Goal: Navigation & Orientation: Find specific page/section

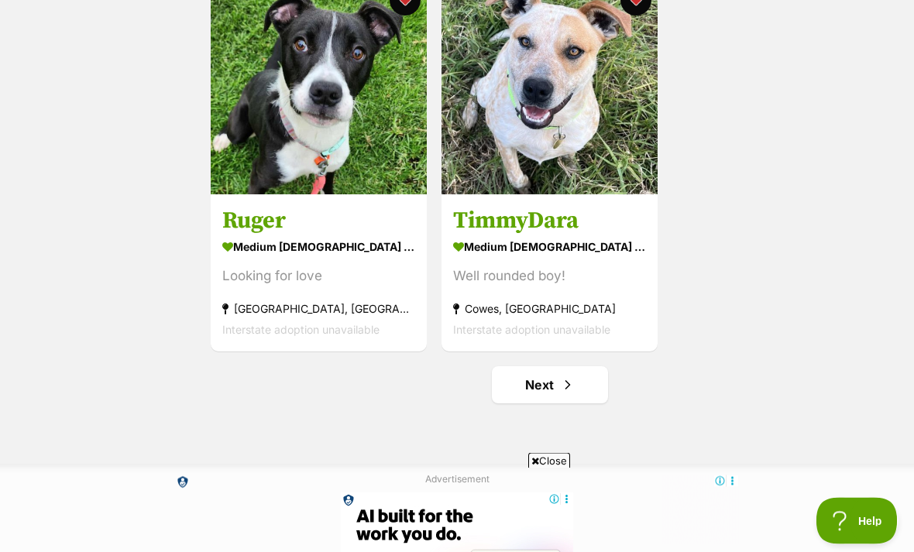
scroll to position [2665, 0]
click at [585, 384] on link "Next" at bounding box center [550, 384] width 116 height 37
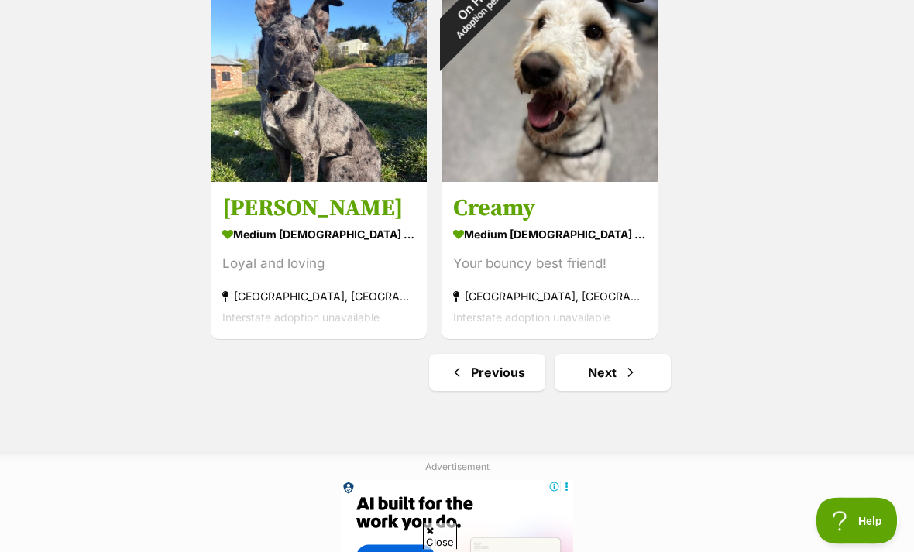
scroll to position [2677, 0]
click at [638, 379] on link "Next" at bounding box center [612, 372] width 116 height 37
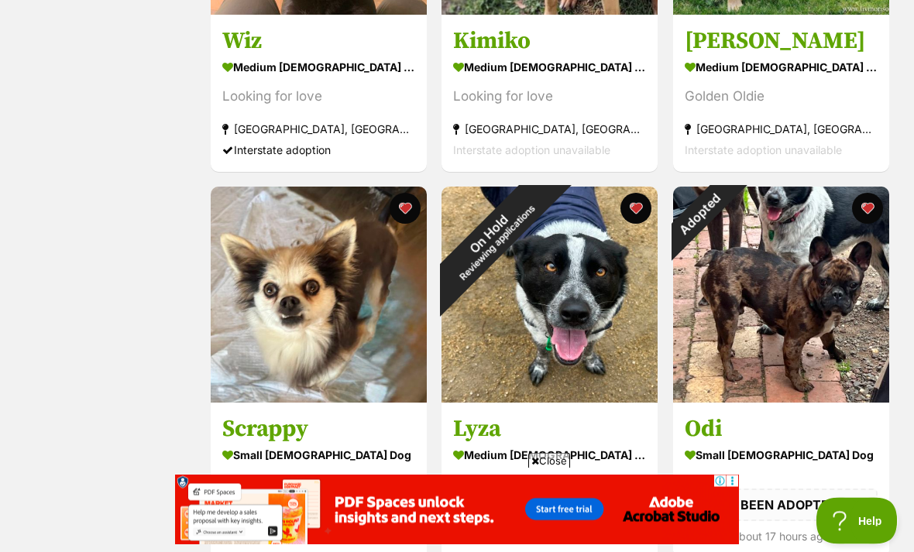
scroll to position [518, 0]
click at [727, 212] on div "Adopted" at bounding box center [700, 214] width 54 height 54
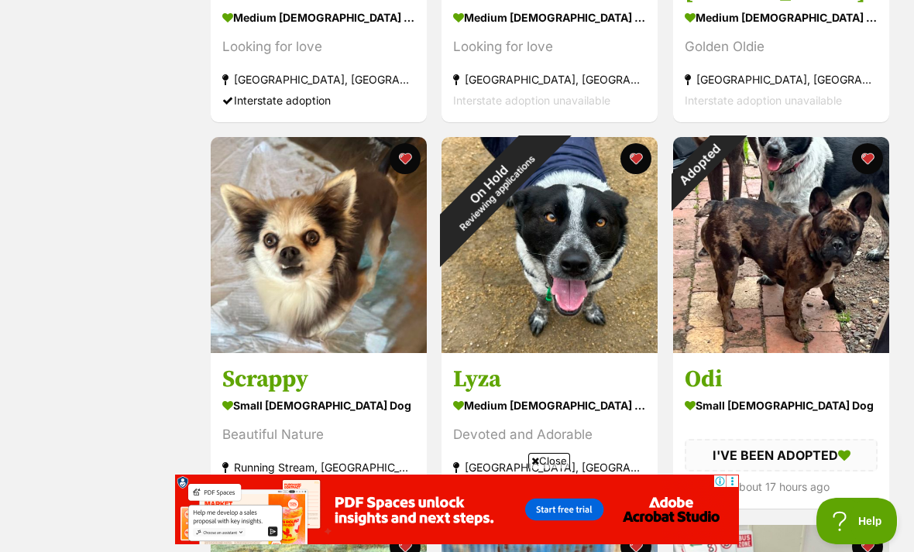
click at [868, 171] on button "favourite" at bounding box center [867, 158] width 31 height 31
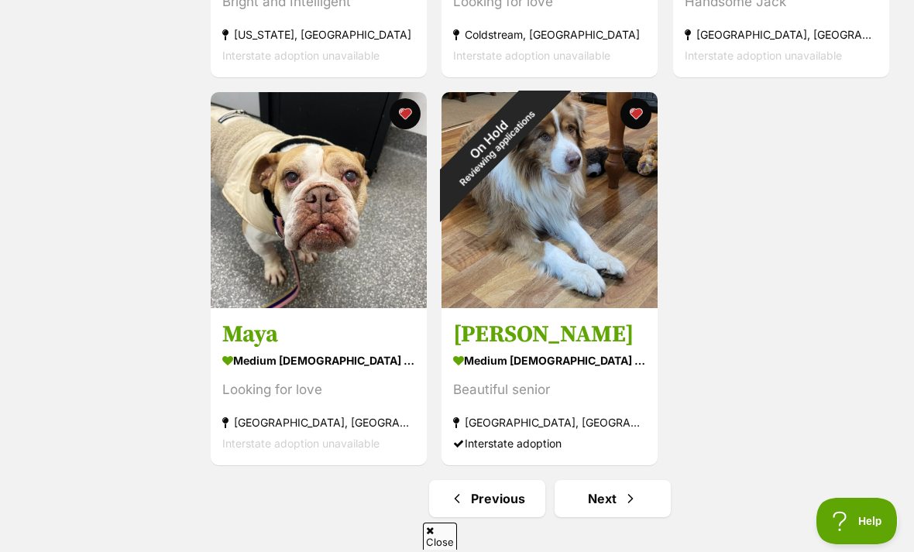
scroll to position [0, 0]
click at [636, 501] on span "Next page" at bounding box center [629, 498] width 15 height 19
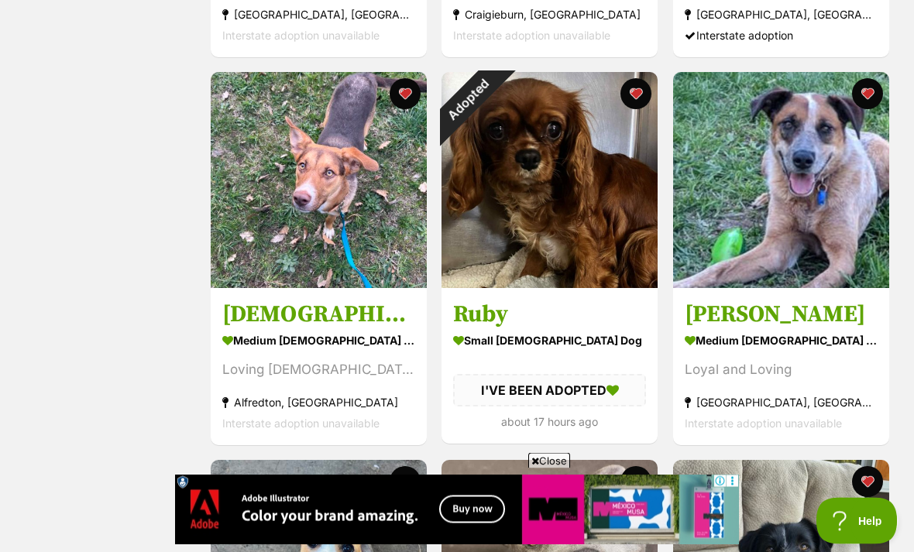
scroll to position [1797, 0]
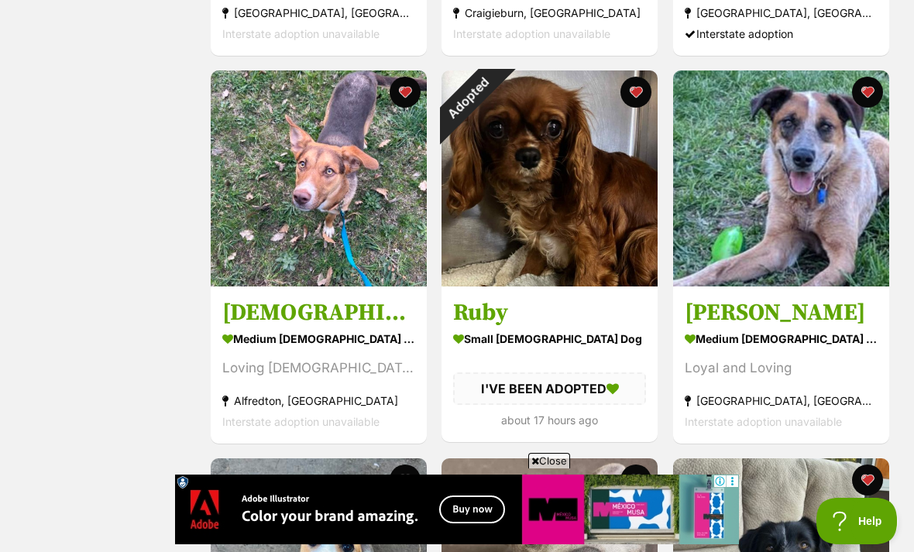
click at [495, 103] on div "Adopted" at bounding box center [468, 97] width 54 height 54
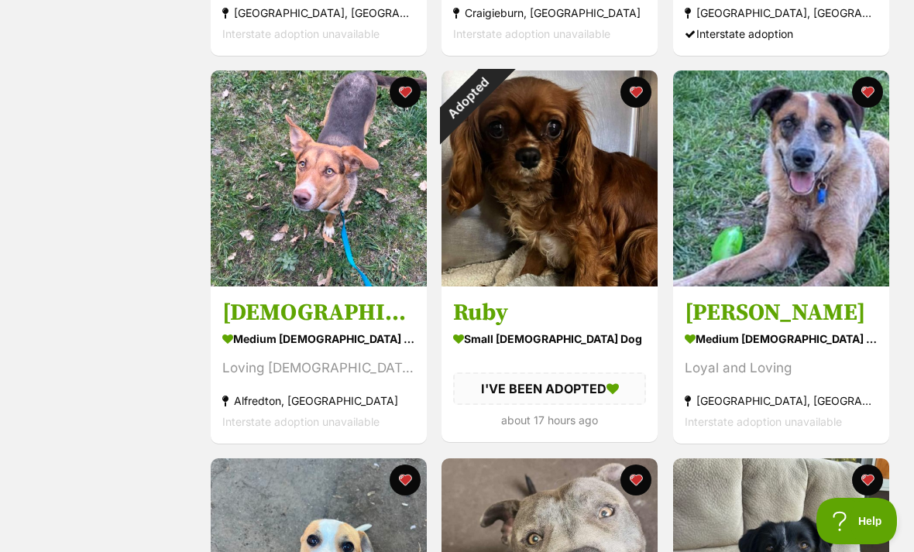
scroll to position [1846, 0]
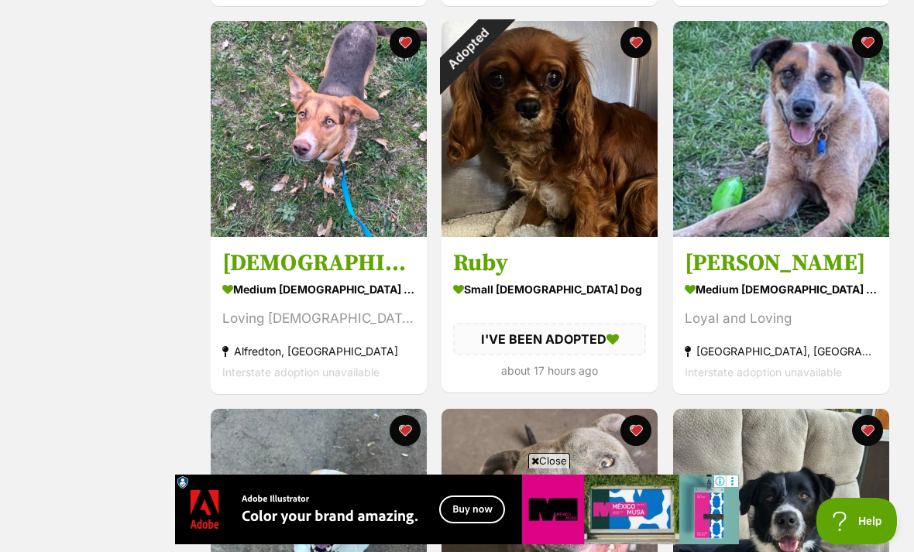
click at [638, 47] on button "favourite" at bounding box center [636, 42] width 31 height 31
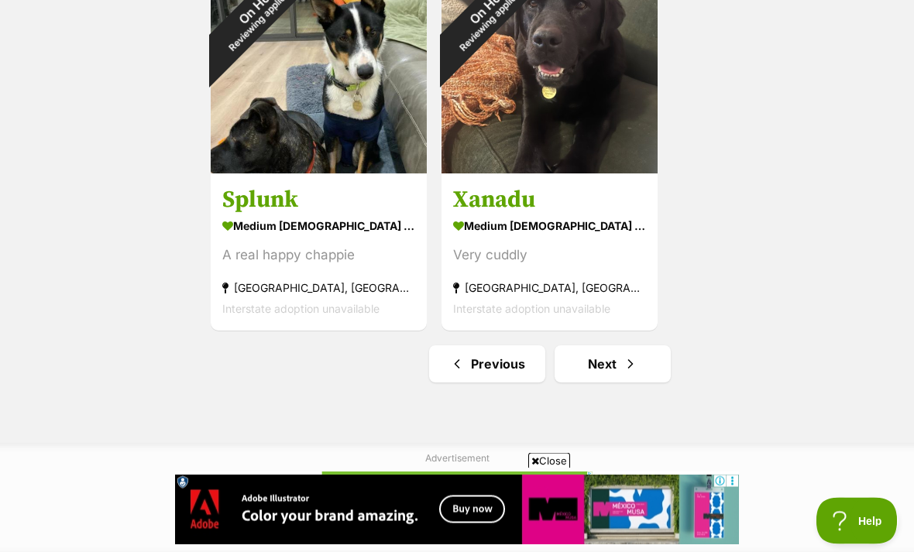
scroll to position [2686, 0]
click at [638, 367] on link "Next" at bounding box center [612, 363] width 116 height 37
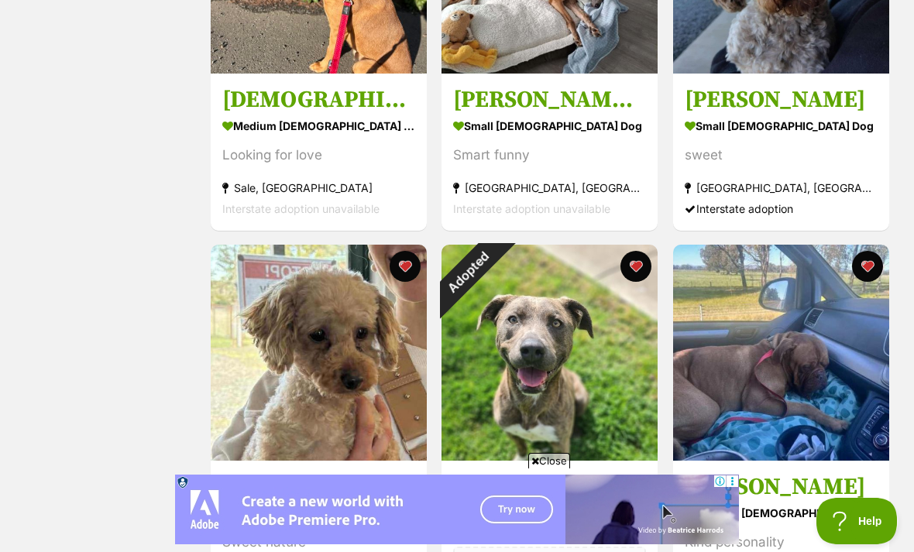
scroll to position [1292, 0]
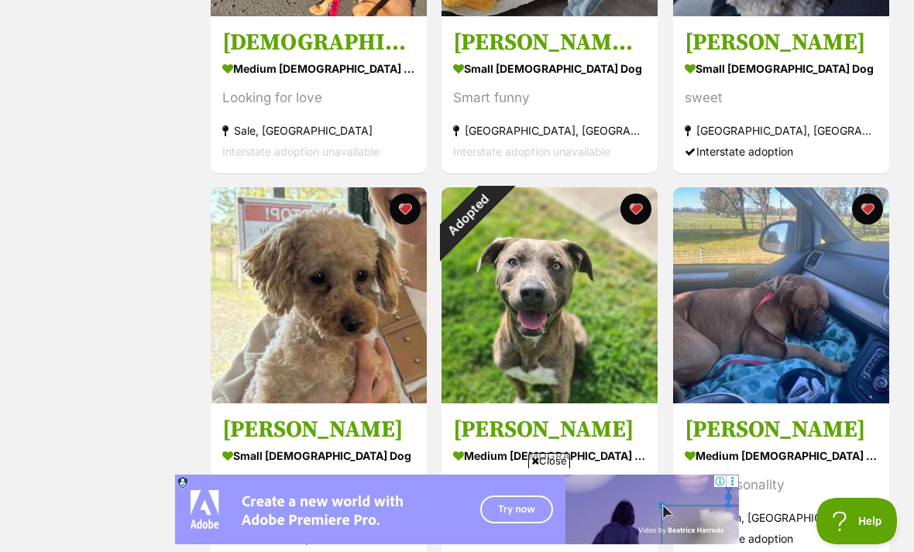
click at [495, 214] on div "Adopted" at bounding box center [468, 214] width 54 height 54
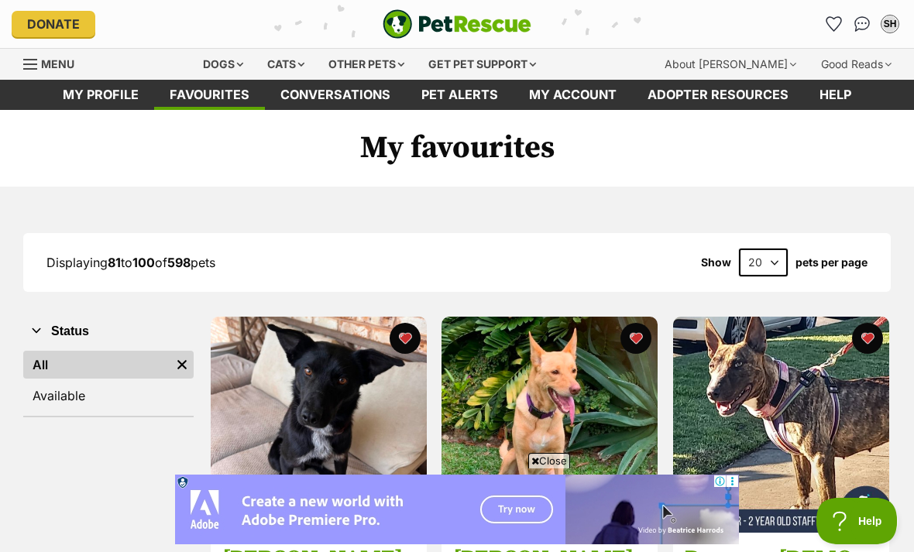
scroll to position [1342, 0]
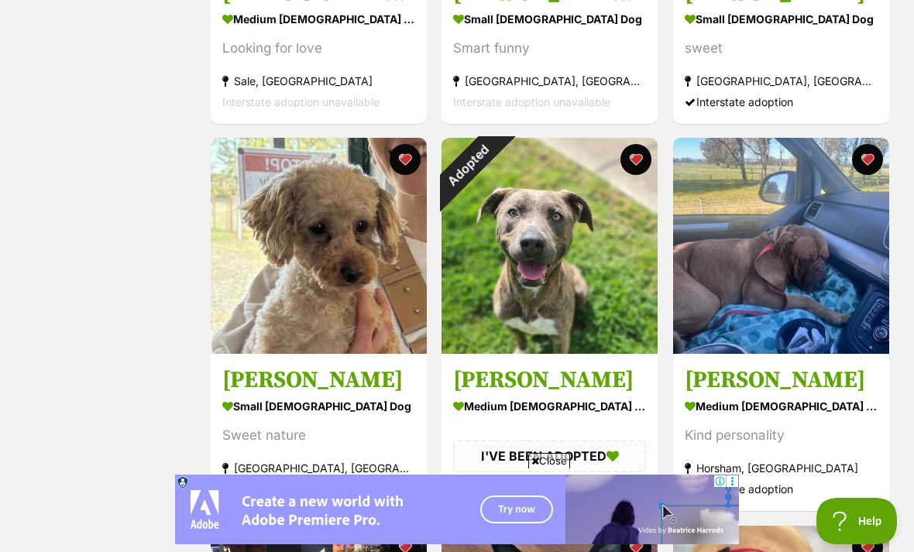
click at [640, 167] on button "favourite" at bounding box center [636, 159] width 31 height 31
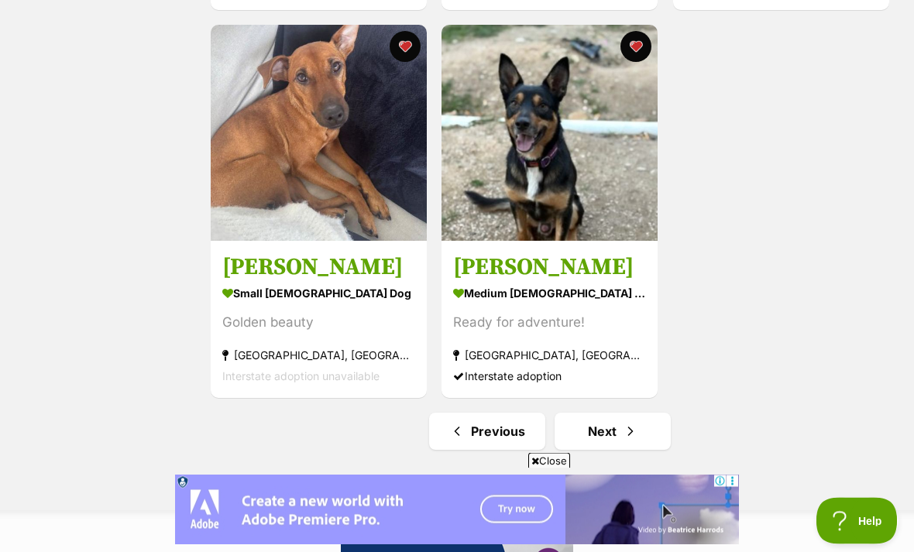
scroll to position [2618, 0]
click at [636, 438] on span "Next page" at bounding box center [629, 431] width 15 height 19
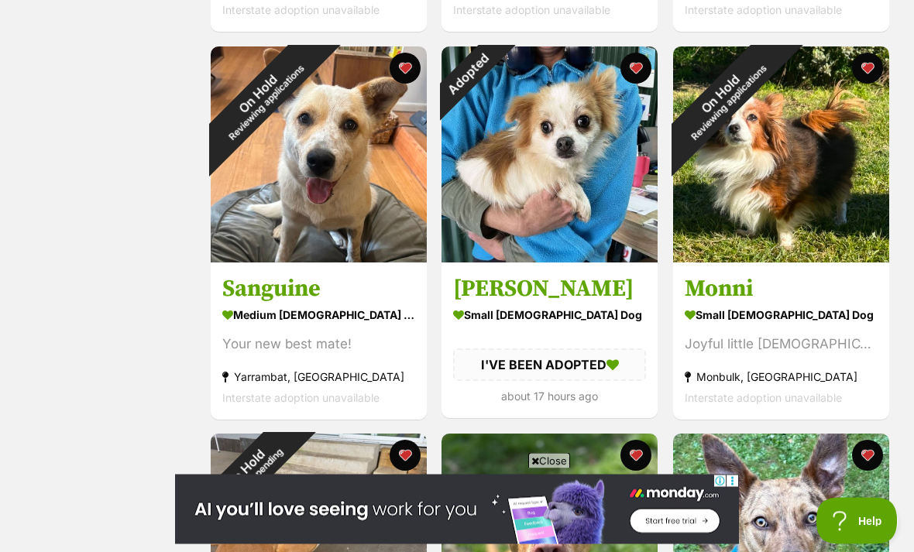
scroll to position [1046, 0]
click at [495, 71] on div "Adopted" at bounding box center [468, 73] width 54 height 54
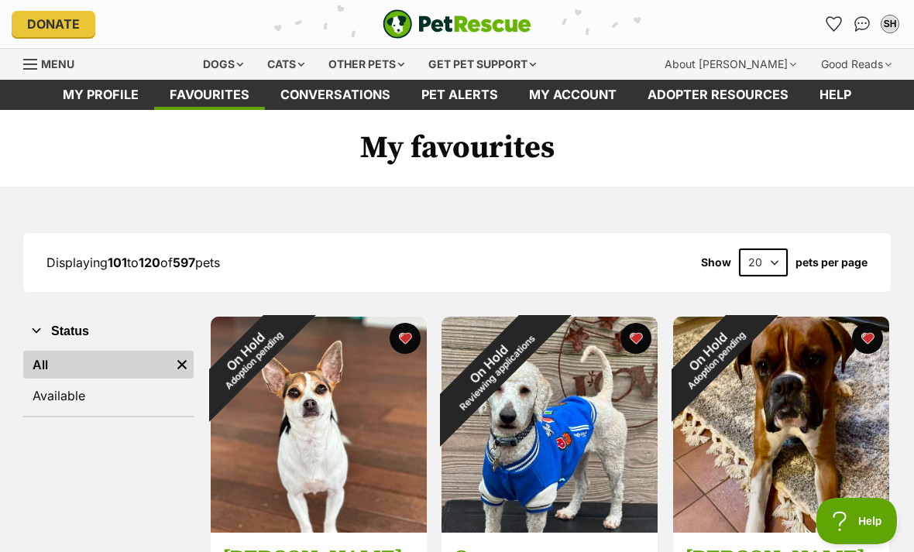
scroll to position [1095, 0]
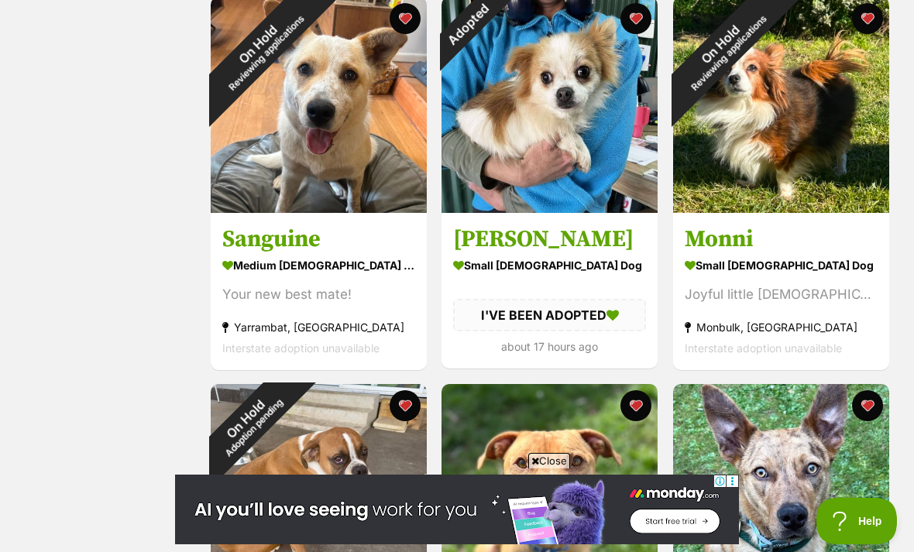
click at [639, 26] on button "favourite" at bounding box center [636, 18] width 31 height 31
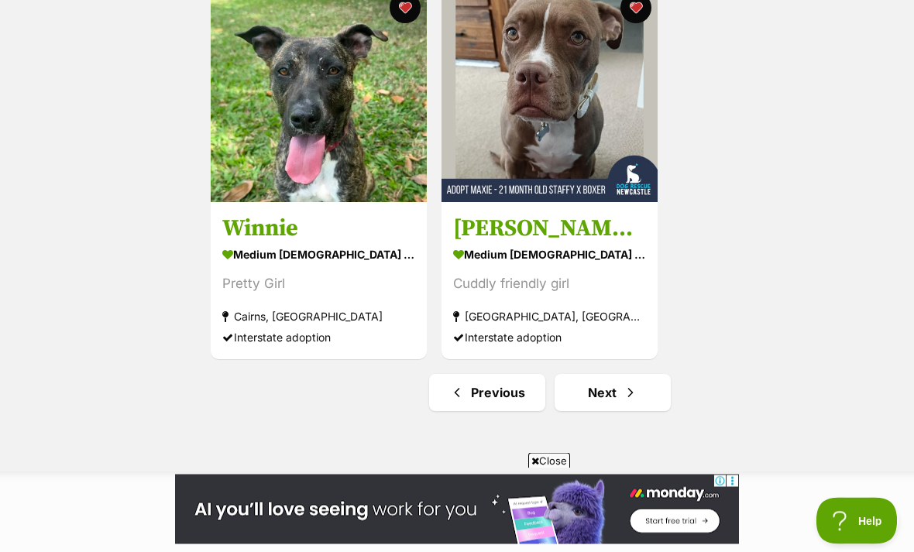
scroll to position [2657, 0]
click at [626, 396] on span "Next page" at bounding box center [629, 392] width 15 height 19
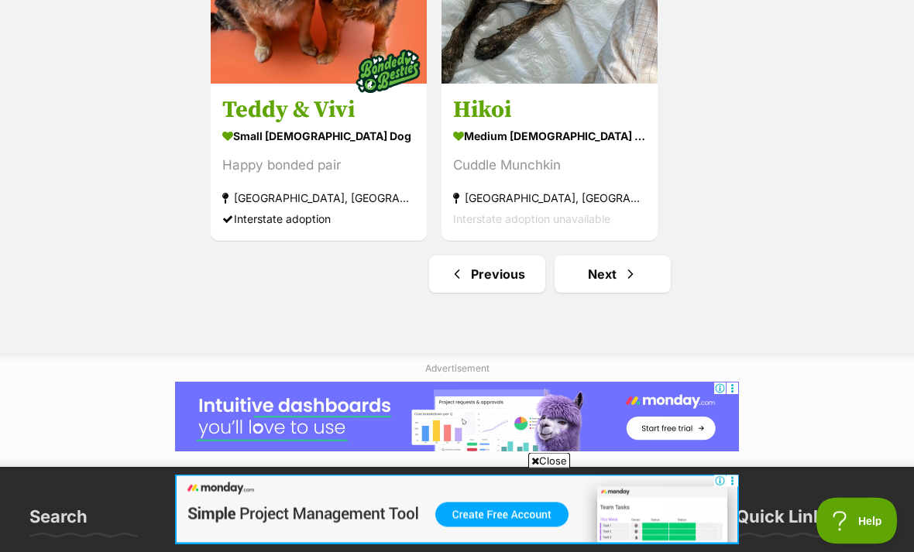
scroll to position [2776, 0]
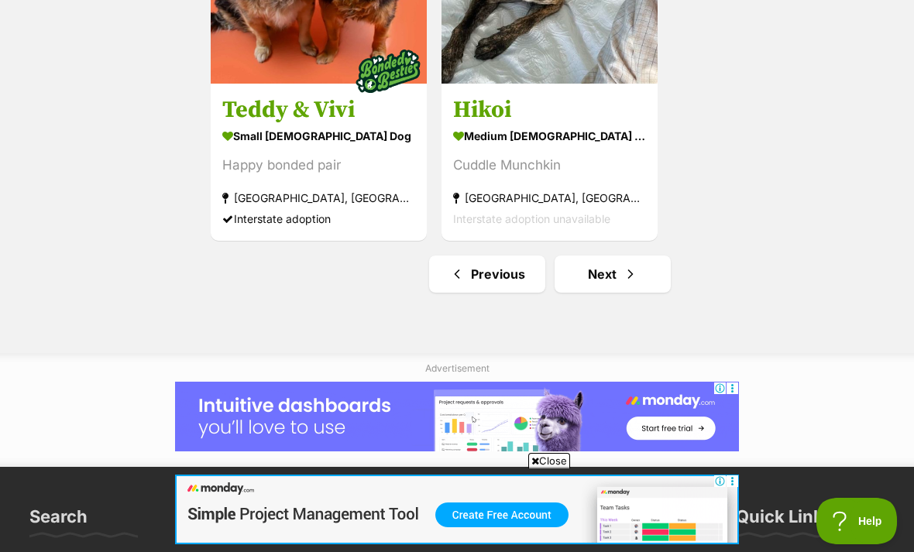
click at [639, 275] on link "Next" at bounding box center [612, 273] width 116 height 37
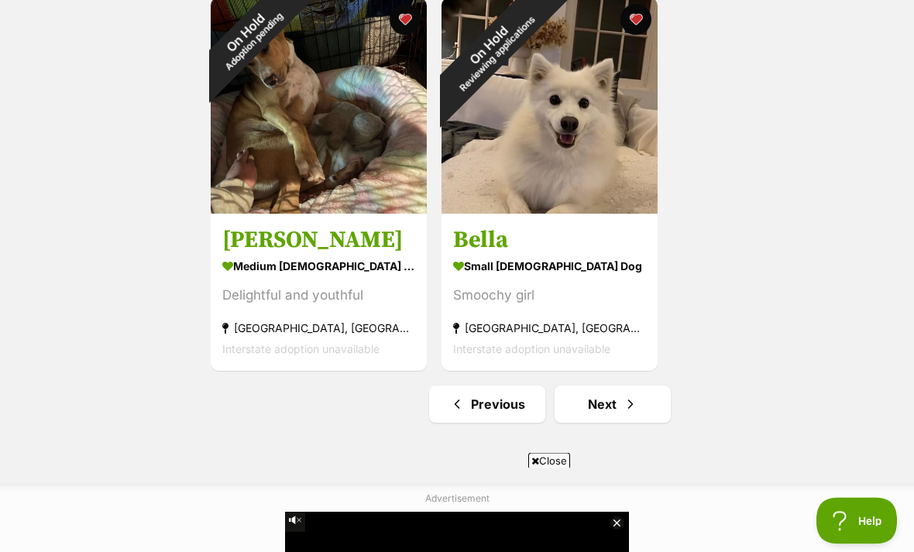
scroll to position [2645, 0]
click at [629, 403] on span "Next page" at bounding box center [629, 404] width 15 height 19
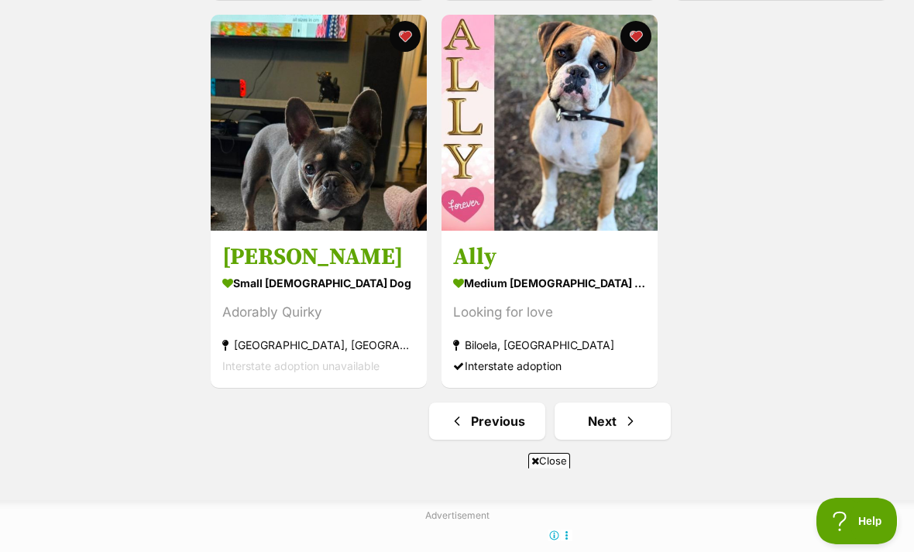
scroll to position [2641, 0]
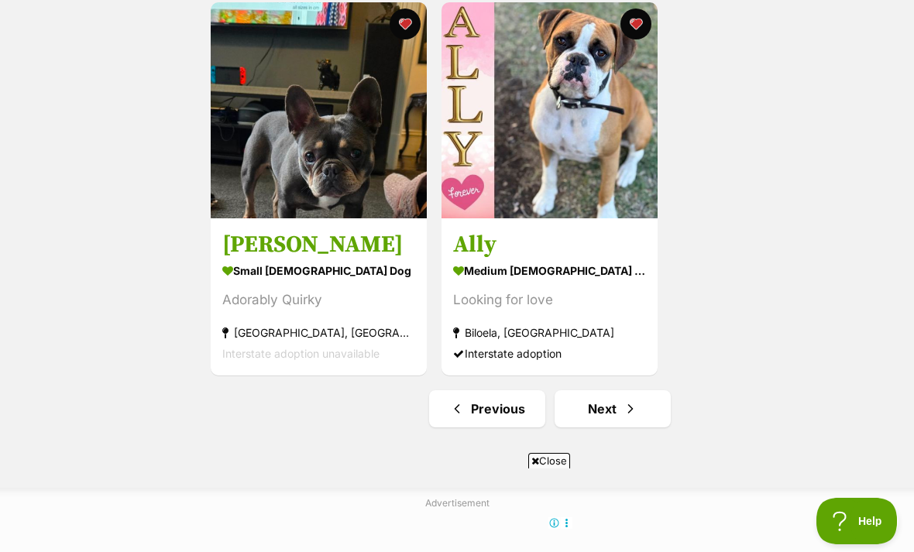
click at [636, 410] on span "Next page" at bounding box center [629, 408] width 15 height 19
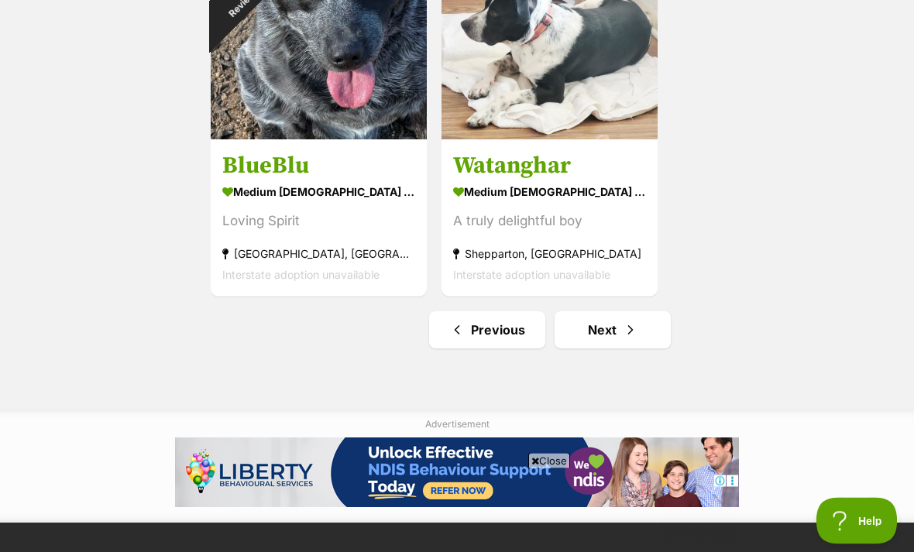
scroll to position [2724, 0]
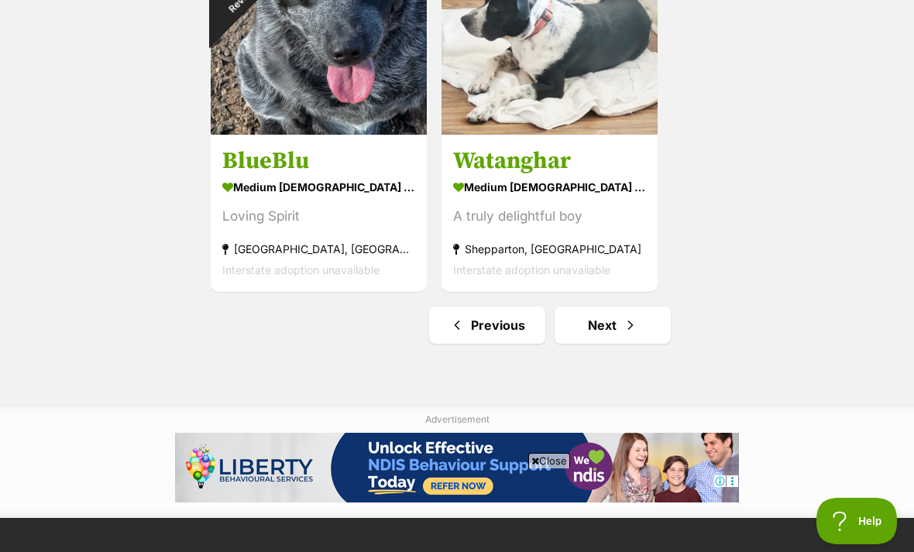
click at [639, 329] on link "Next" at bounding box center [612, 325] width 116 height 37
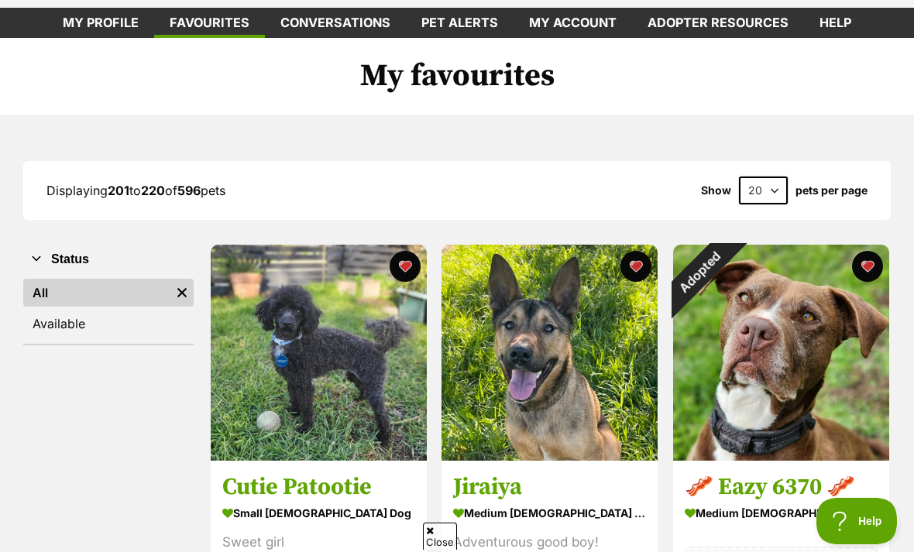
click at [727, 266] on div "Adopted" at bounding box center [700, 272] width 54 height 54
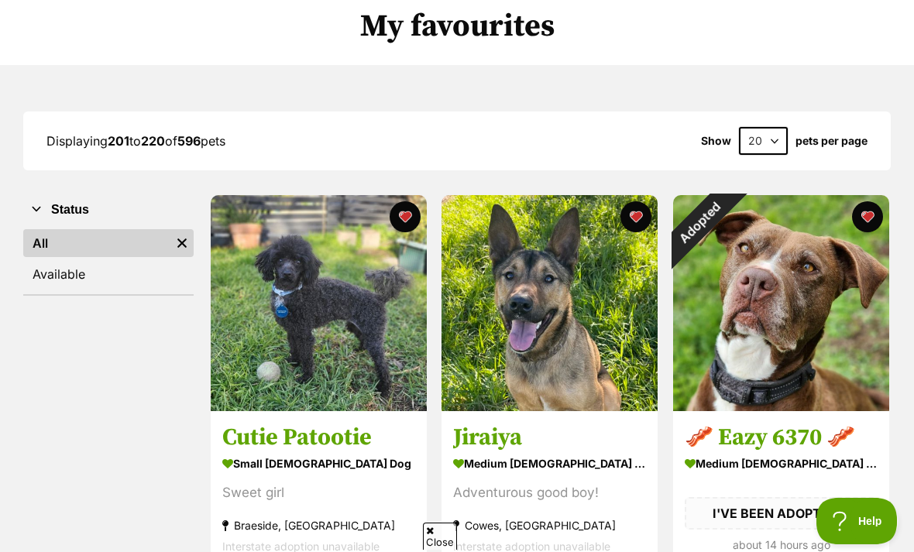
click at [865, 225] on button "favourite" at bounding box center [867, 216] width 31 height 31
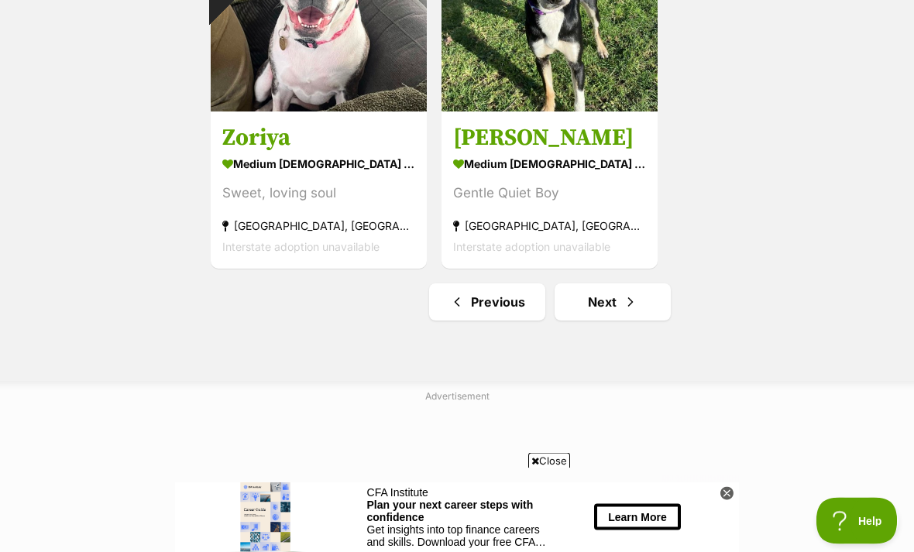
scroll to position [2796, 0]
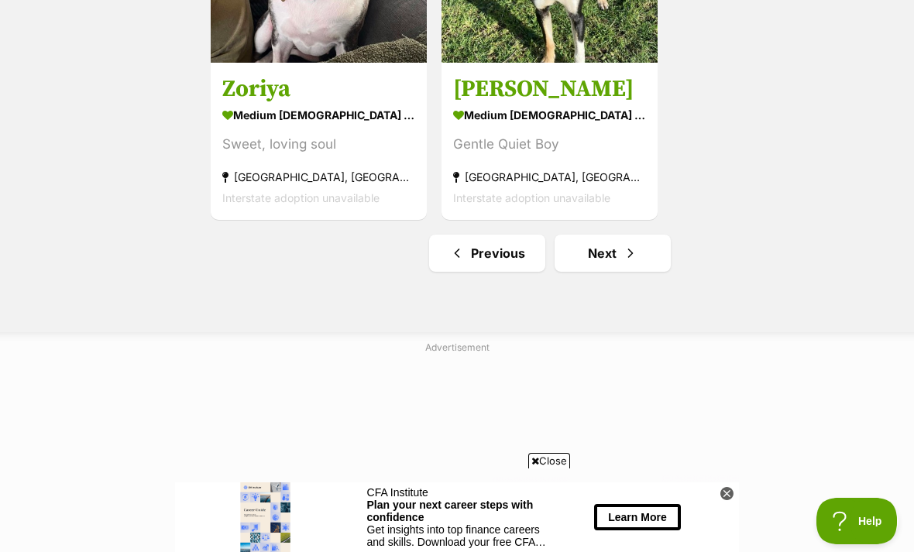
click at [643, 255] on link "Next" at bounding box center [612, 253] width 116 height 37
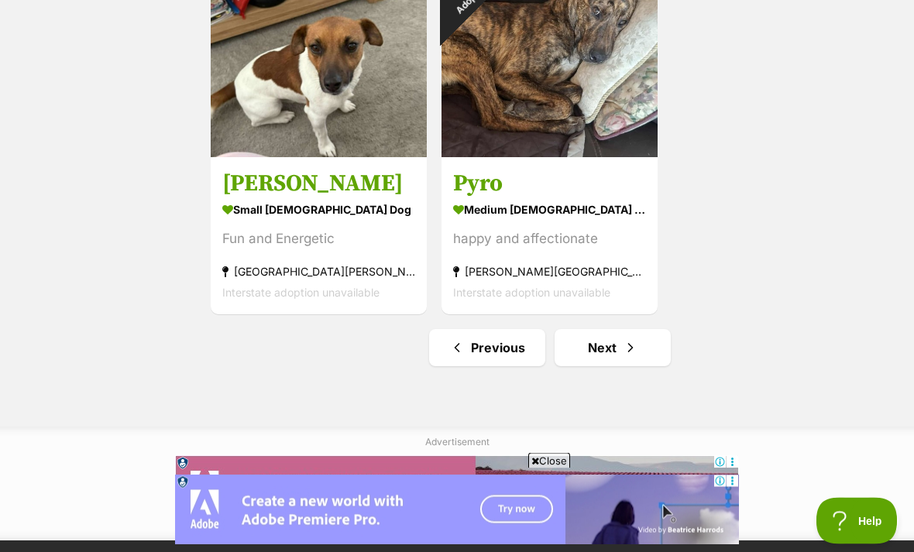
scroll to position [2706, 0]
